Goal: Information Seeking & Learning: Compare options

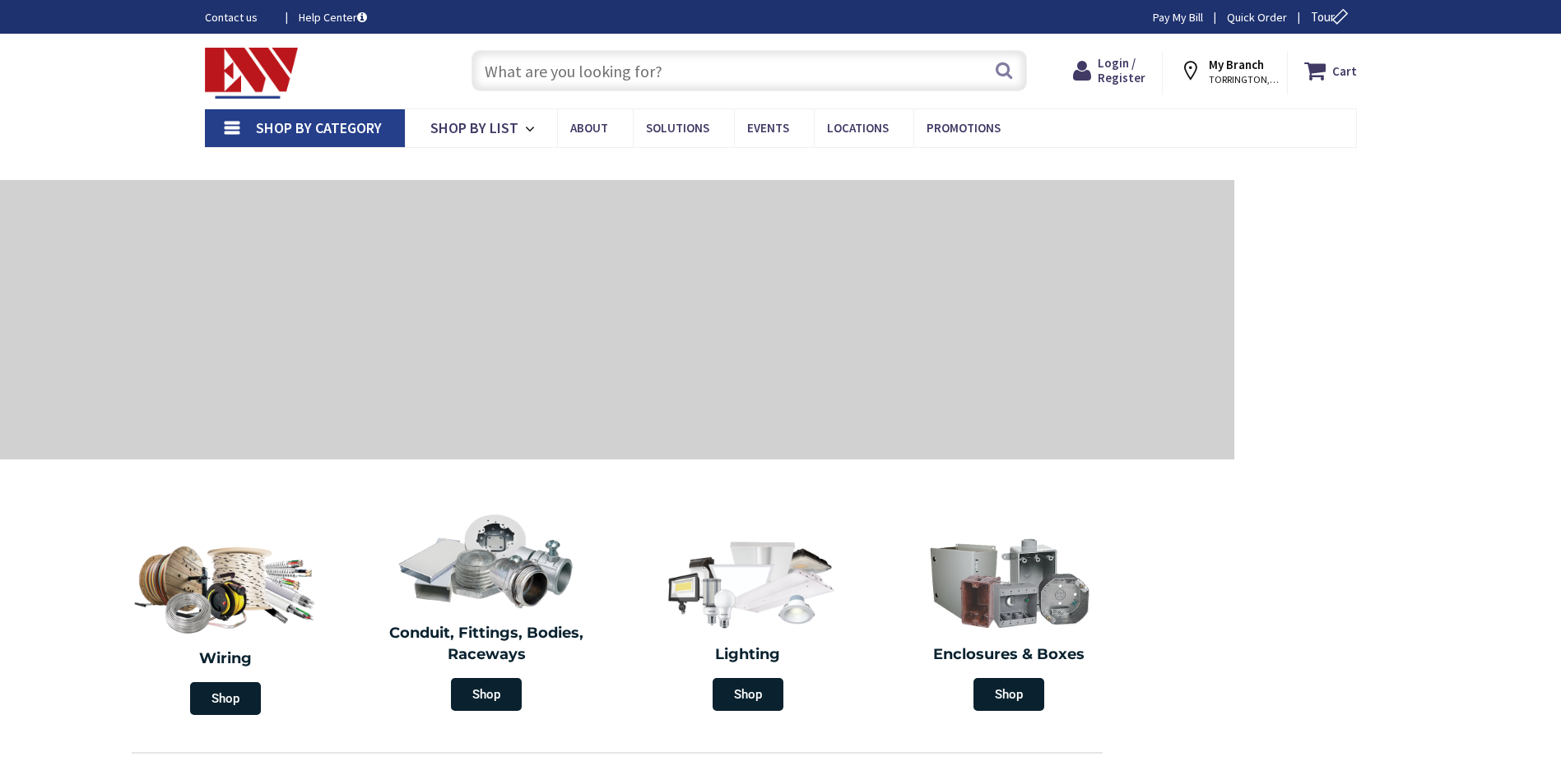
click at [329, 129] on span "Shop By Category" at bounding box center [319, 127] width 126 height 19
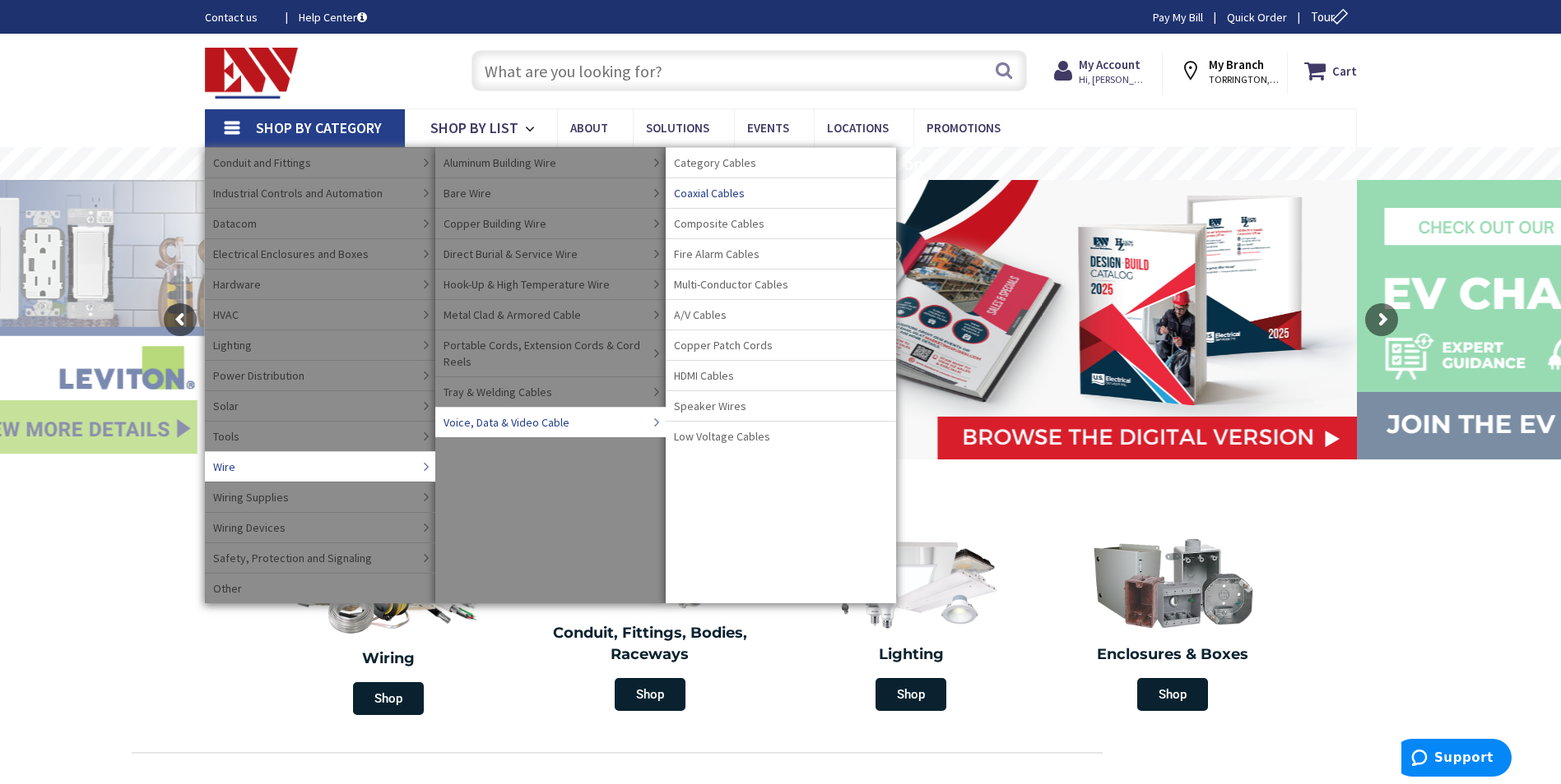
click at [726, 195] on span "Coaxial Cables" at bounding box center [709, 193] width 70 height 17
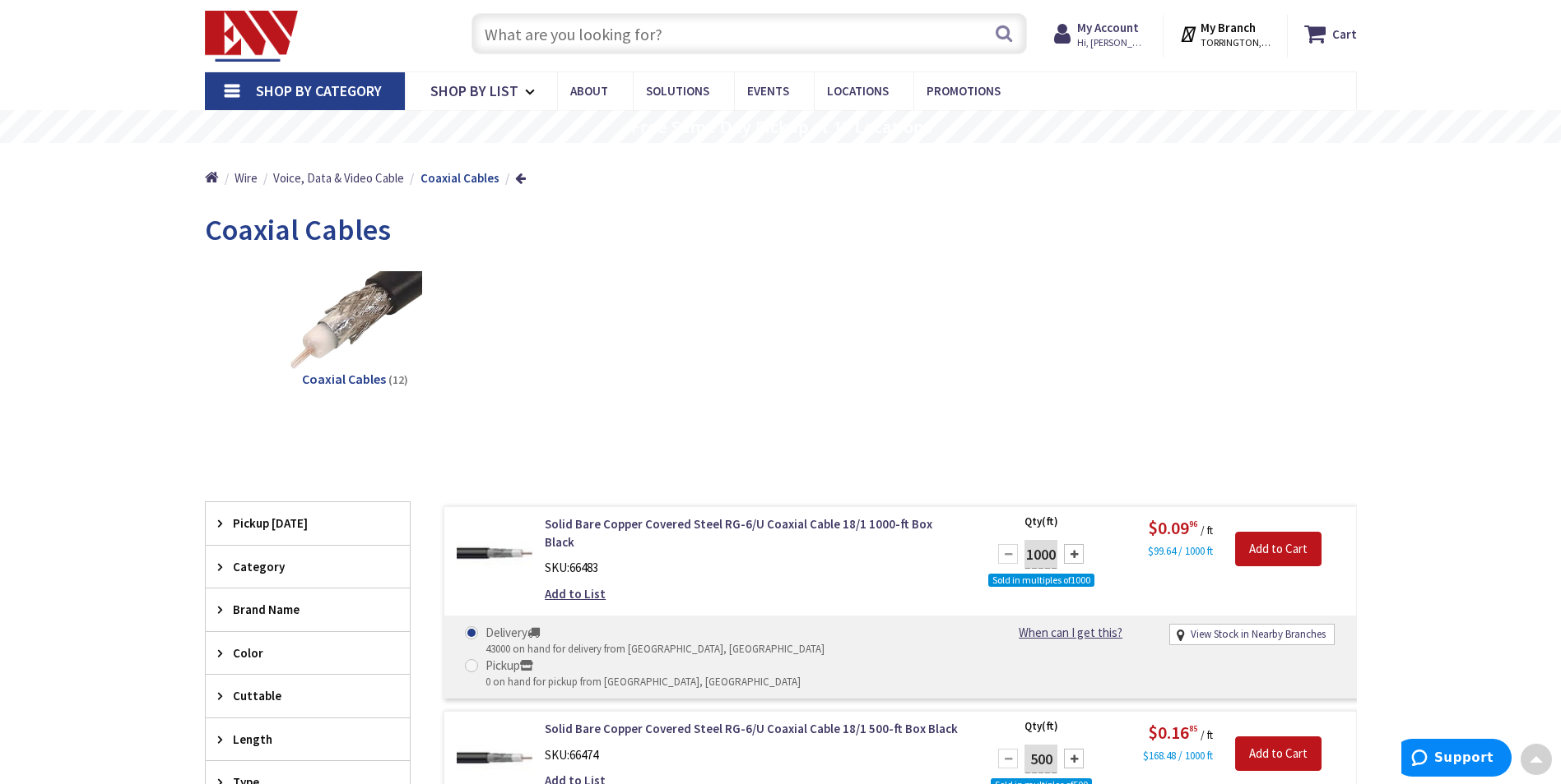
scroll to position [3, 0]
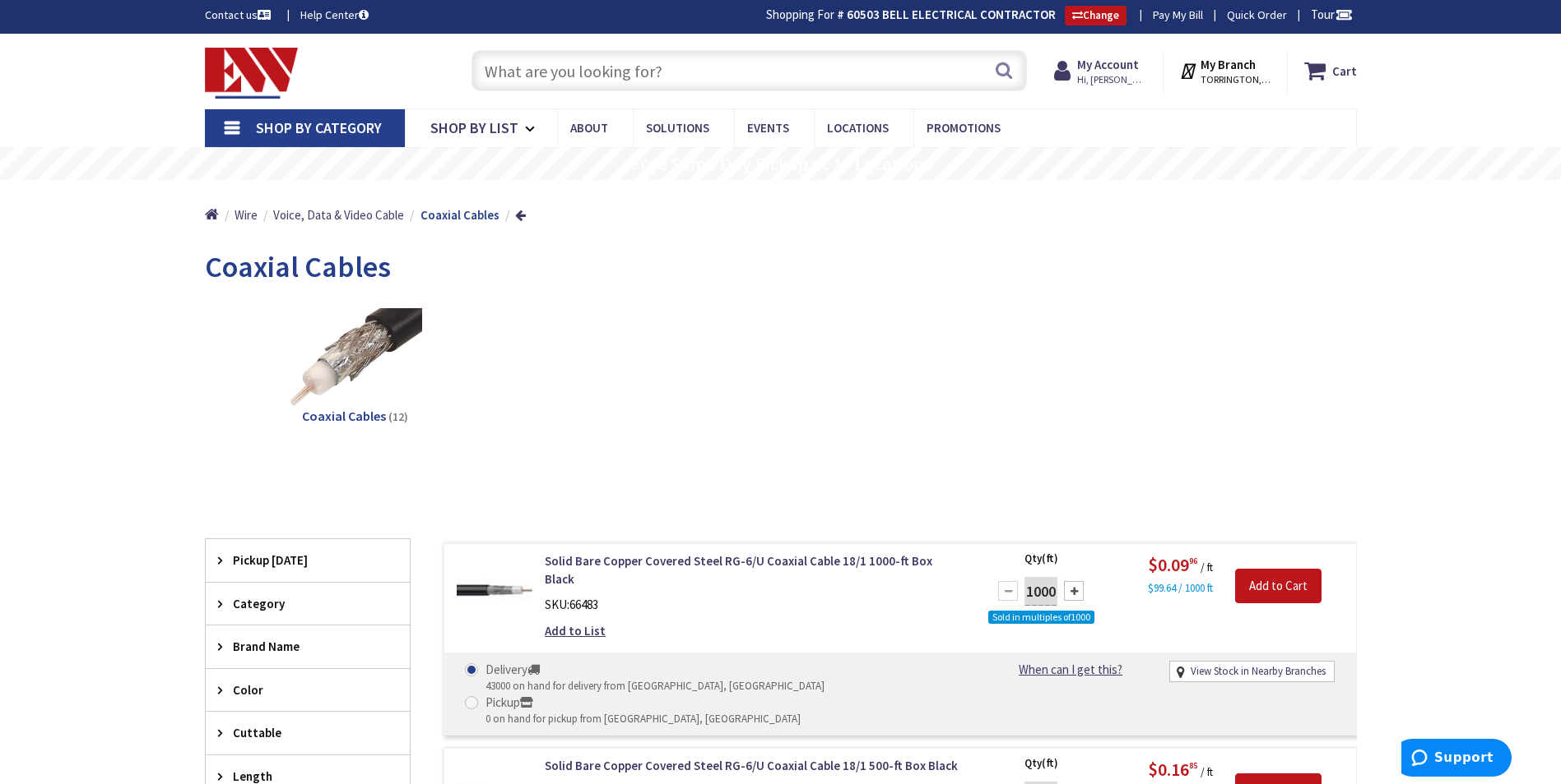
click at [320, 123] on span "Shop By Category" at bounding box center [319, 127] width 126 height 19
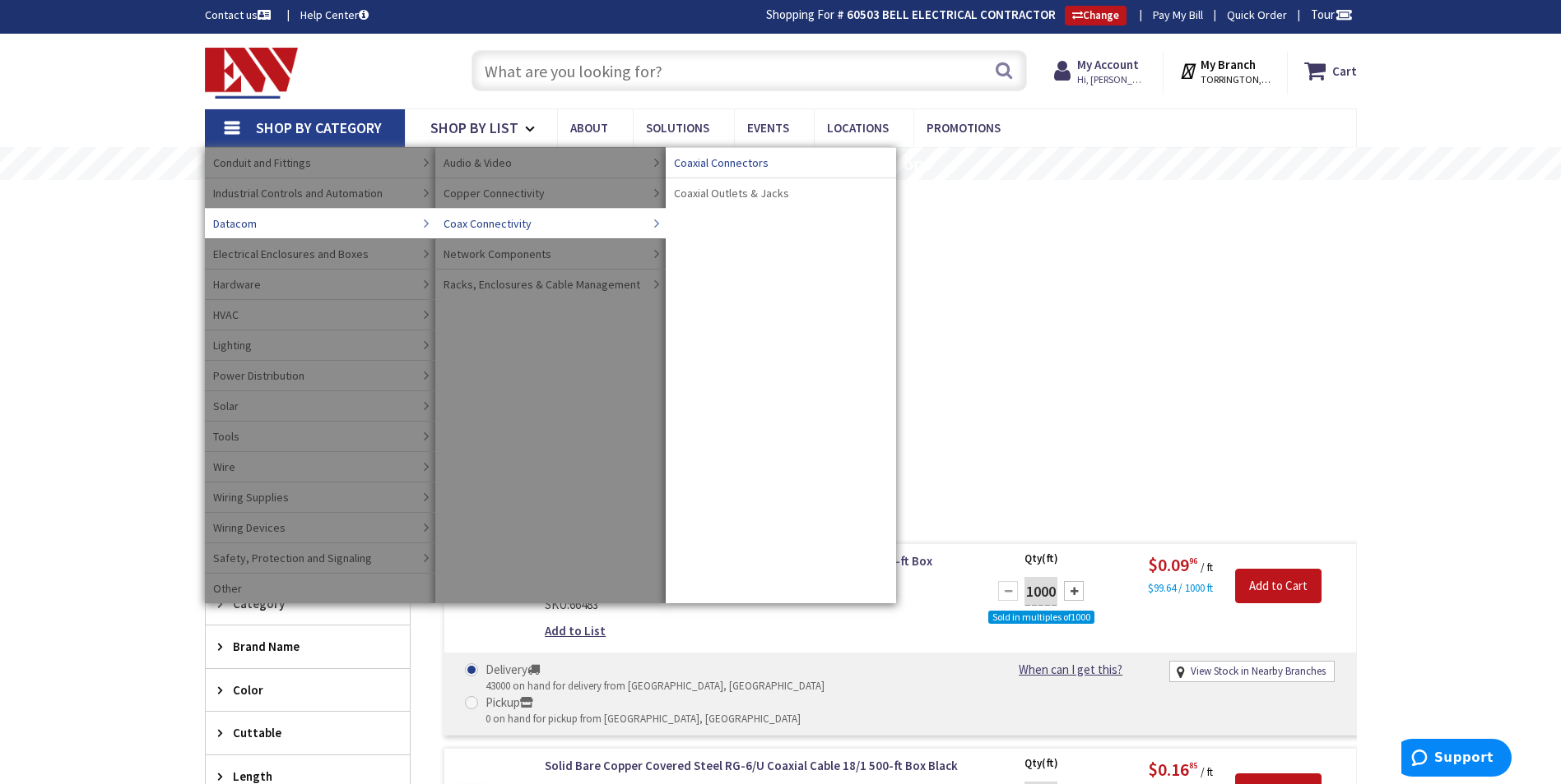
click at [709, 165] on span "Coaxial Connectors" at bounding box center [721, 162] width 95 height 17
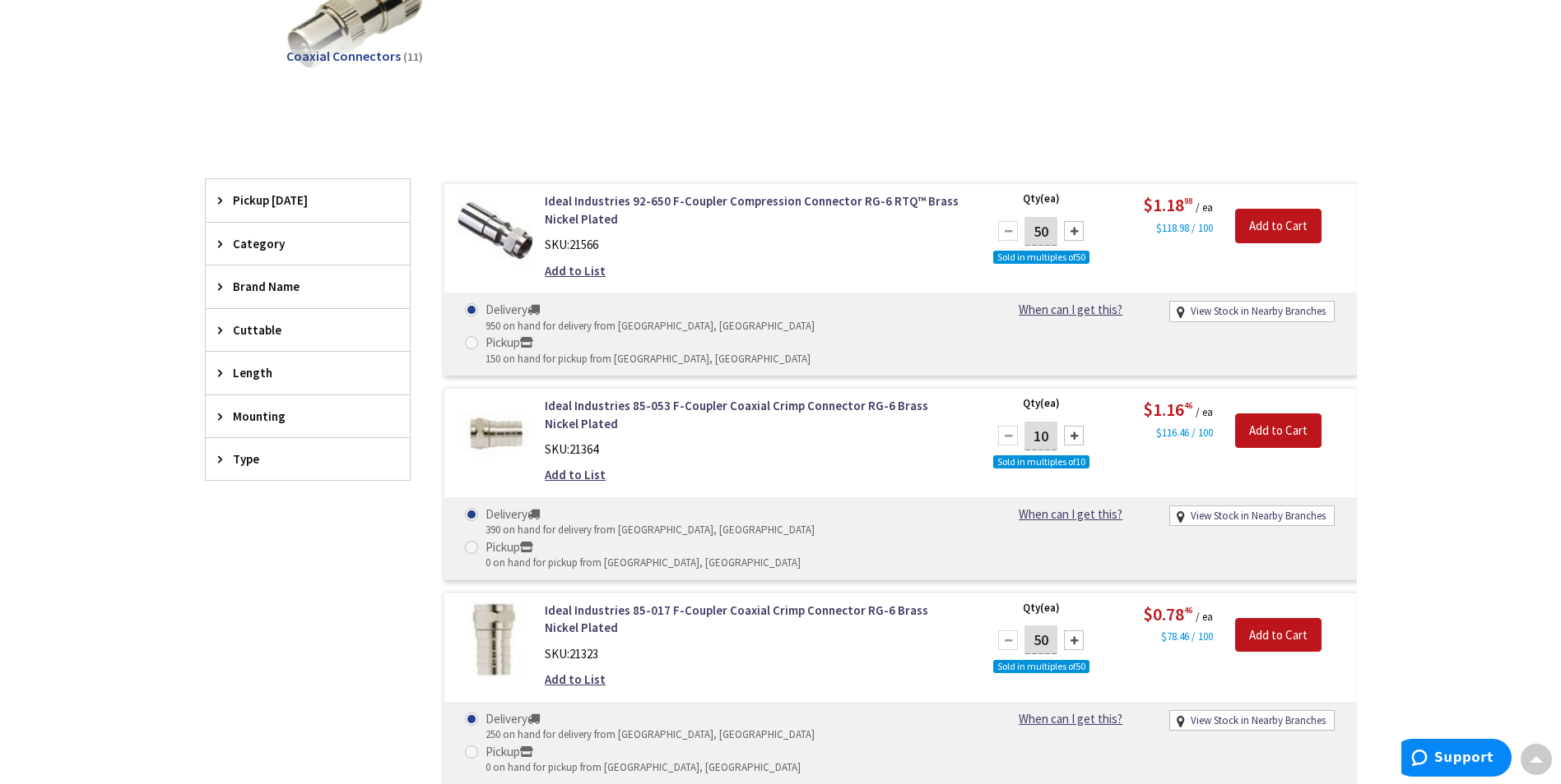
scroll to position [328, 0]
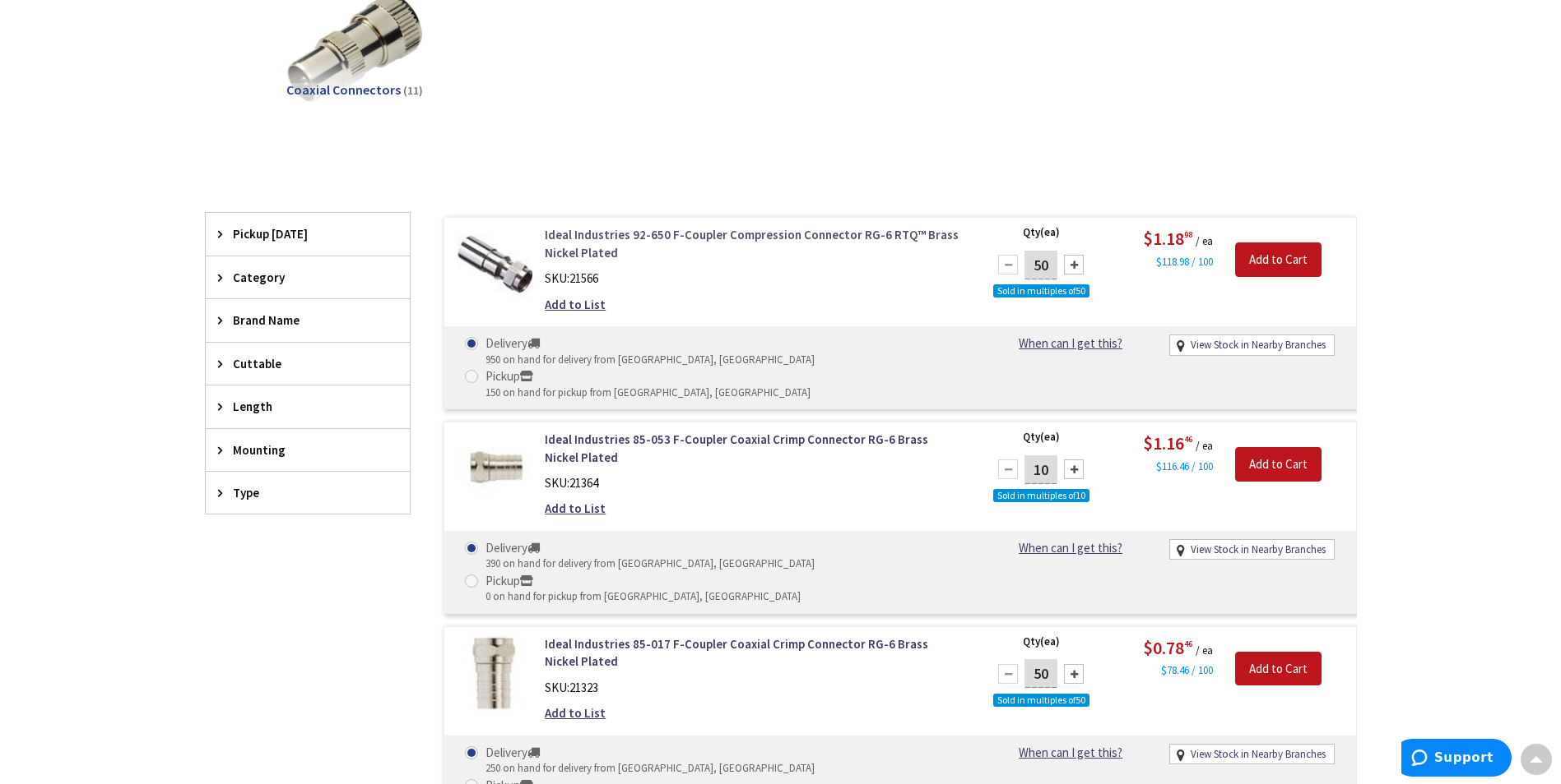
click at [674, 237] on link "Ideal Industries 92-650 F-Coupler Compression Connector RG-6 RTQ™ Brass Nickel …" at bounding box center [754, 243] width 419 height 35
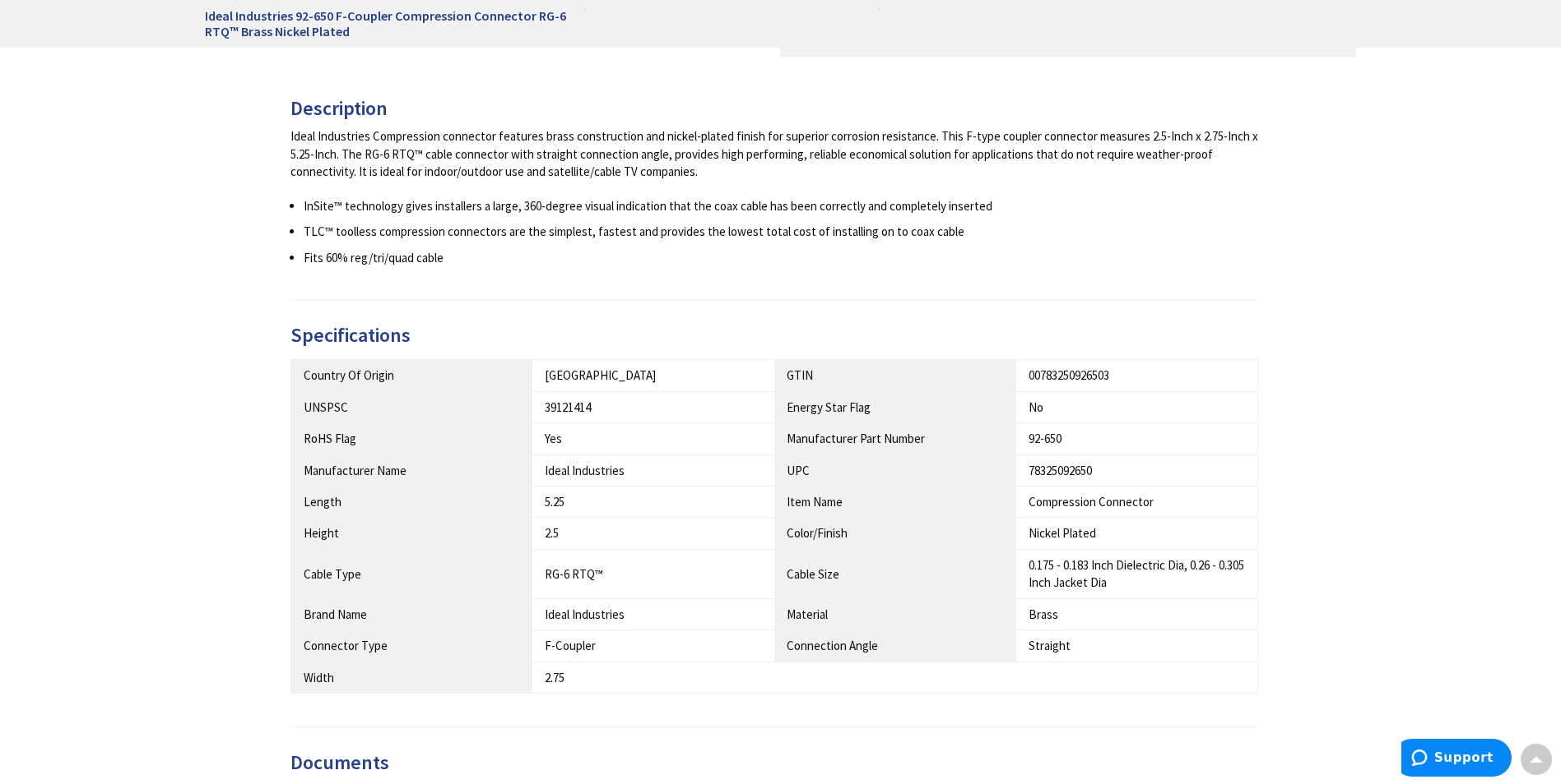
scroll to position [822, 0]
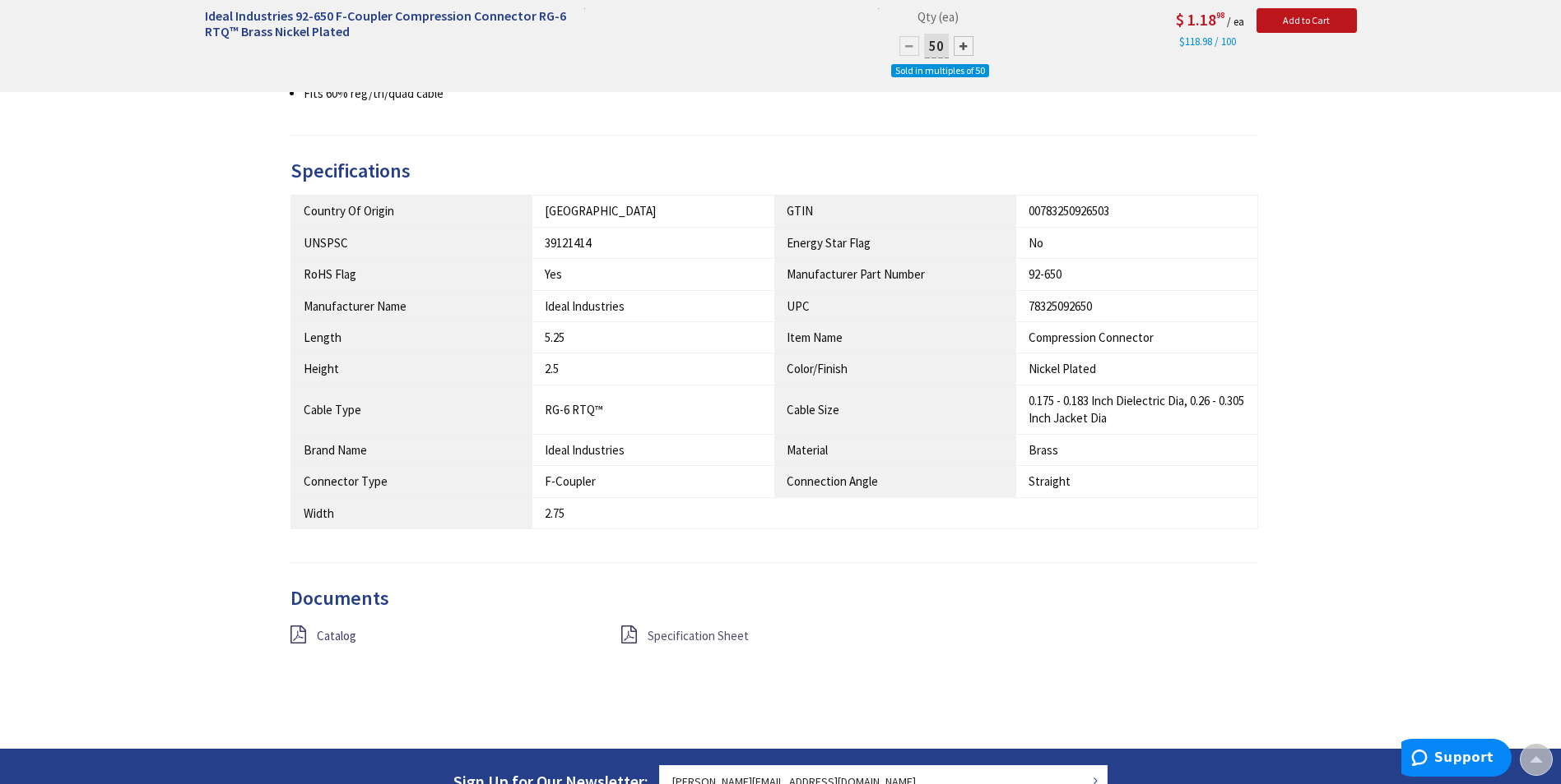
click at [690, 631] on span "Specification Sheet" at bounding box center [697, 636] width 101 height 16
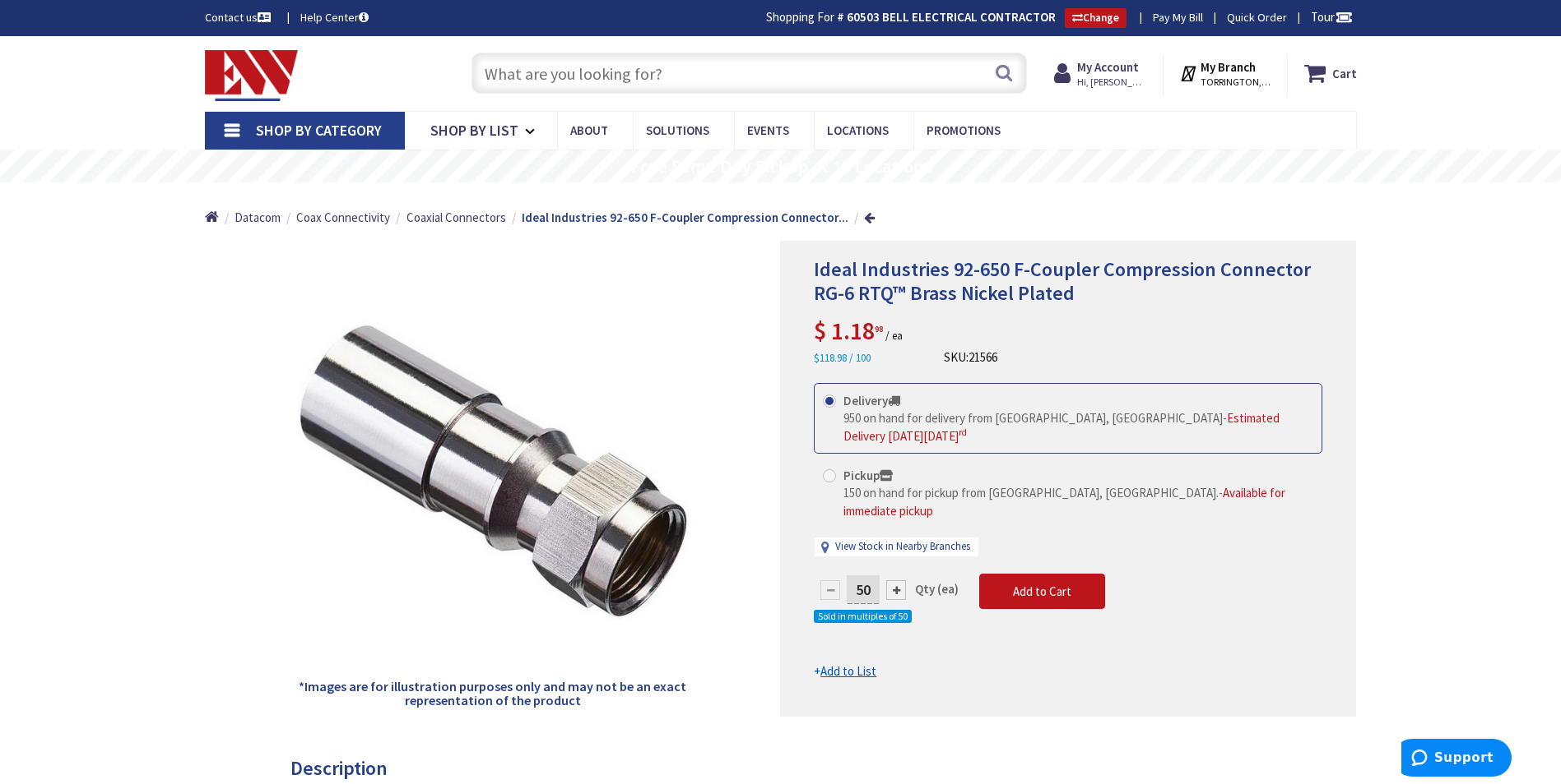
click at [250, 136] on link "Shop By Category" at bounding box center [304, 130] width 200 height 38
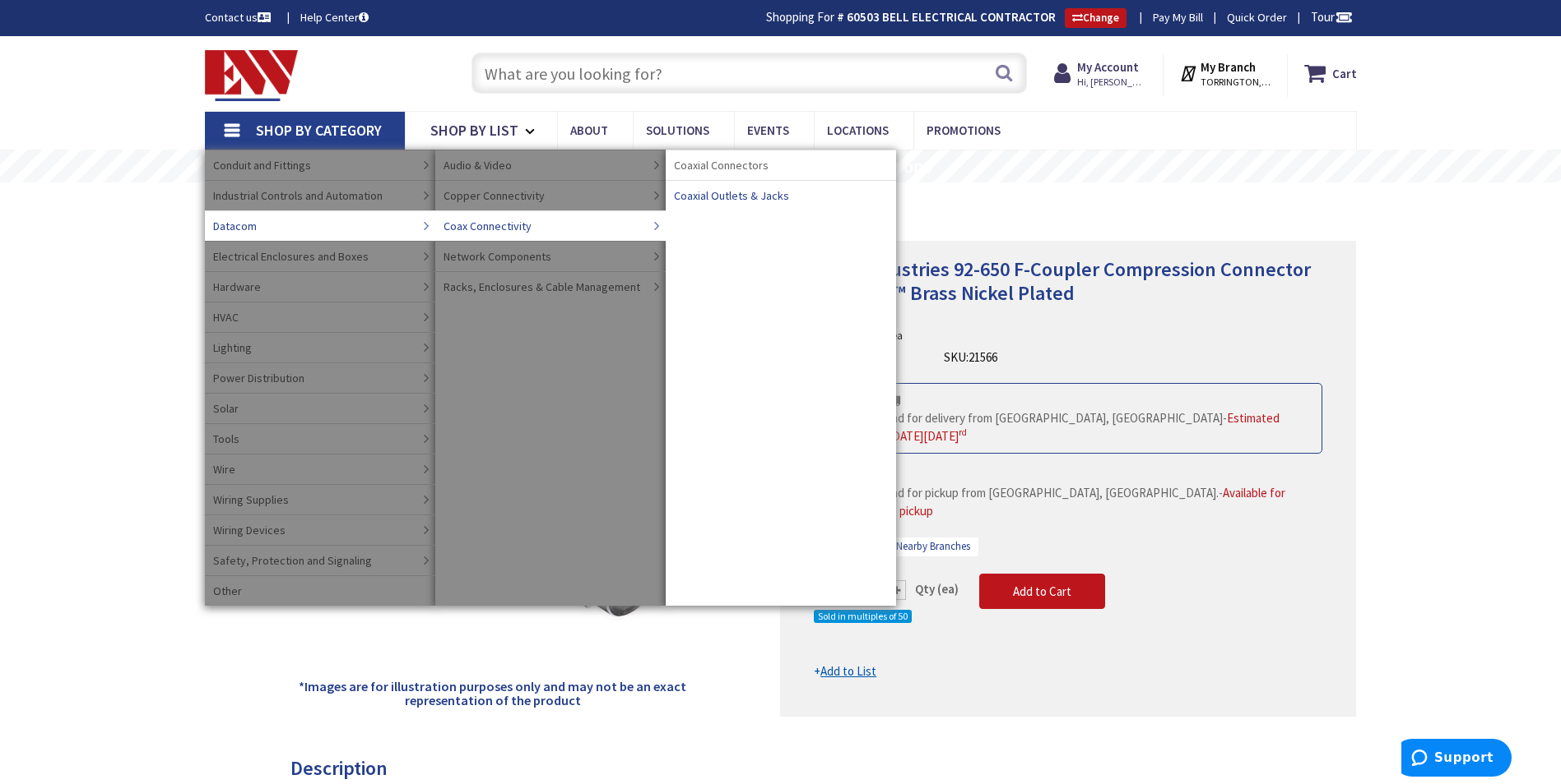
click at [728, 195] on span "Coaxial Outlets & Jacks" at bounding box center [732, 196] width 115 height 17
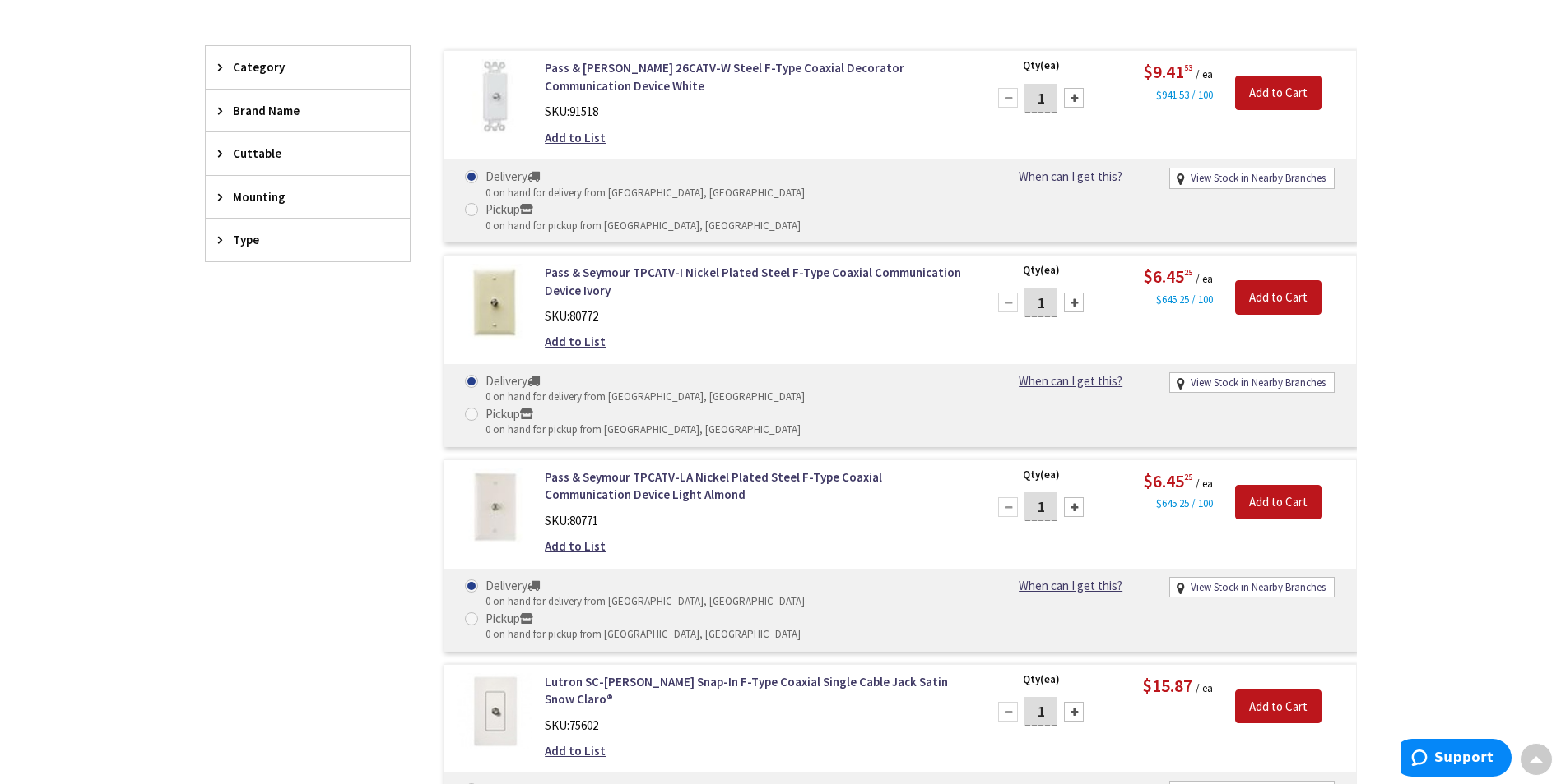
scroll to position [496, 0]
